Goal: Task Accomplishment & Management: Manage account settings

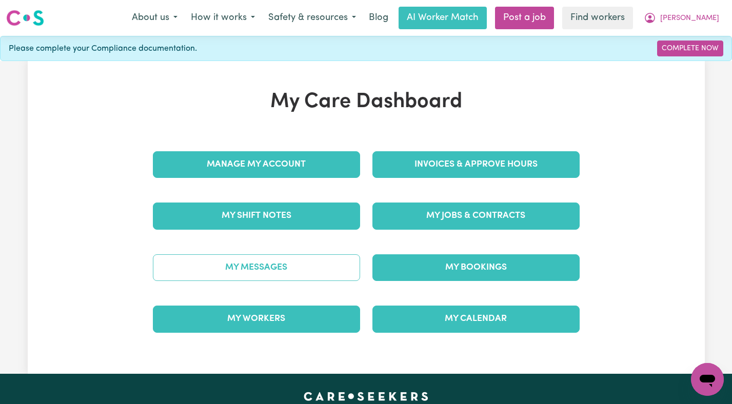
click at [263, 269] on link "My Messages" at bounding box center [256, 267] width 207 height 27
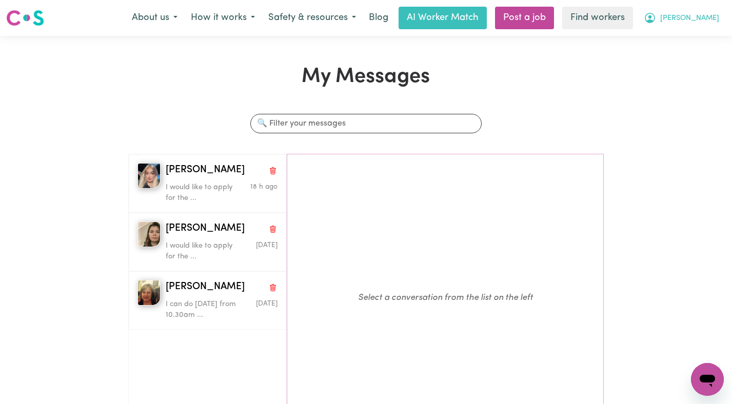
click at [703, 14] on button "[PERSON_NAME]" at bounding box center [681, 18] width 89 height 22
click at [695, 54] on link "Logout" at bounding box center [684, 58] width 81 height 19
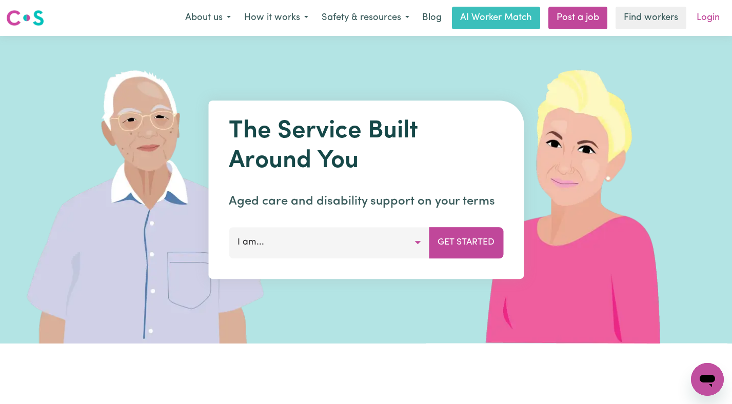
click at [717, 21] on link "Login" at bounding box center [707, 18] width 35 height 23
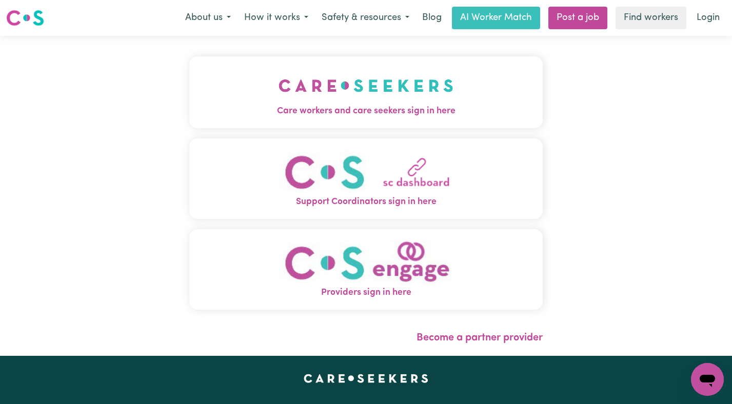
click at [329, 81] on img "Care workers and care seekers sign in here" at bounding box center [366, 86] width 175 height 38
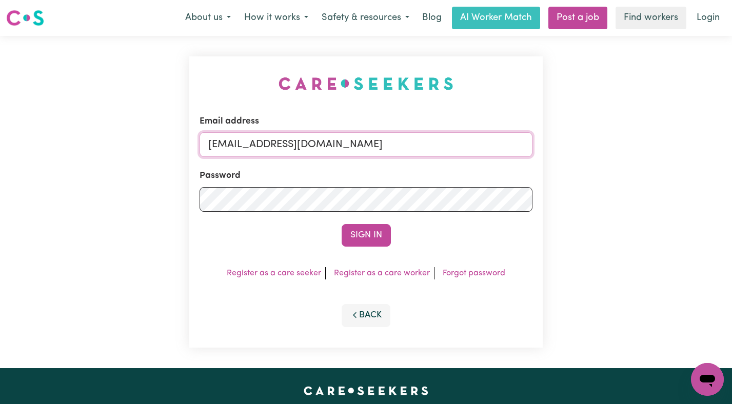
drag, startPoint x: 466, startPoint y: 146, endPoint x: 262, endPoint y: 145, distance: 203.6
click at [262, 145] on input "[EMAIL_ADDRESS][DOMAIN_NAME]" at bounding box center [366, 144] width 333 height 25
paste input "CallumCF"
type input "[EMAIL_ADDRESS][DOMAIN_NAME]"
click at [342, 224] on button "Sign In" at bounding box center [366, 235] width 49 height 23
